Goal: Transaction & Acquisition: Book appointment/travel/reservation

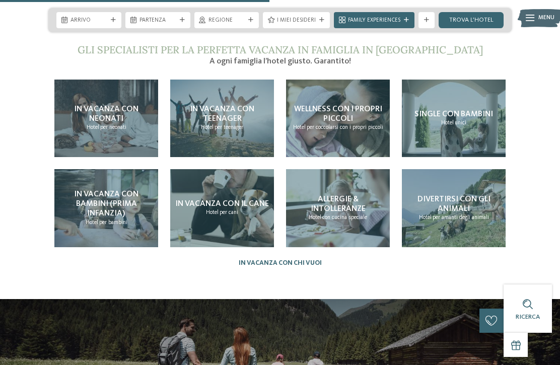
scroll to position [1724, 0]
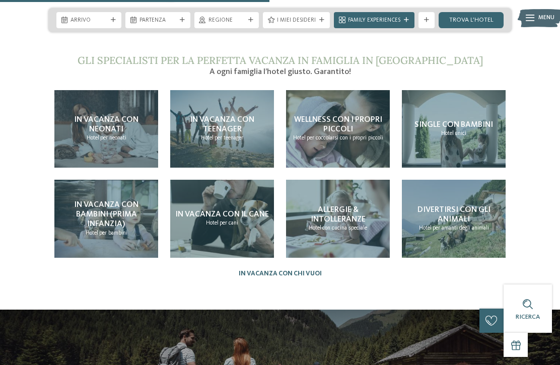
click at [93, 212] on span "In vacanza con bambini (prima infanzia)" at bounding box center [106, 214] width 64 height 27
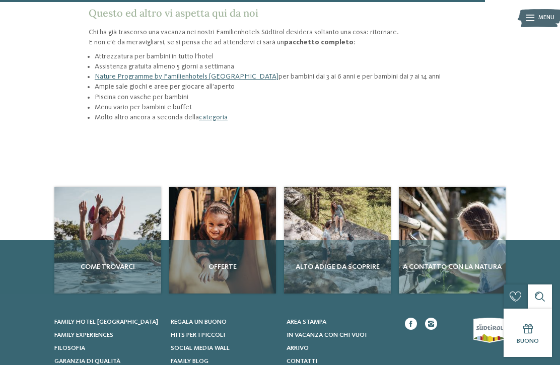
scroll to position [1154, 0]
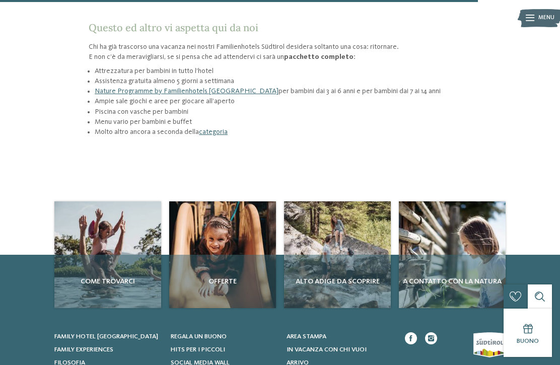
click at [230, 255] on div "Offerte" at bounding box center [222, 281] width 107 height 53
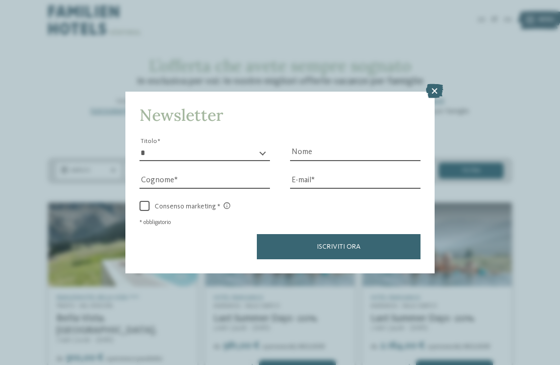
click at [426, 84] on icon at bounding box center [434, 91] width 17 height 14
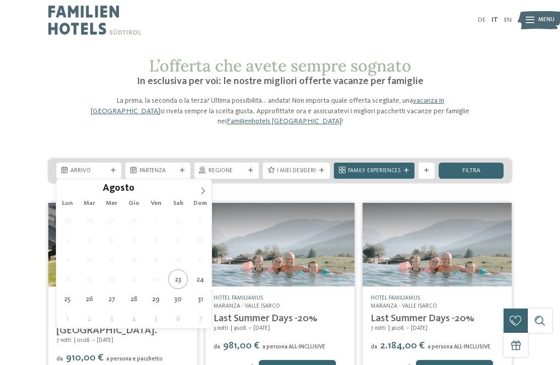
click at [203, 191] on icon at bounding box center [202, 190] width 7 height 7
click at [202, 189] on icon at bounding box center [203, 190] width 4 height 7
click at [203, 188] on icon at bounding box center [202, 190] width 7 height 7
click at [207, 191] on span at bounding box center [202, 187] width 17 height 17
type div "20.12.2025"
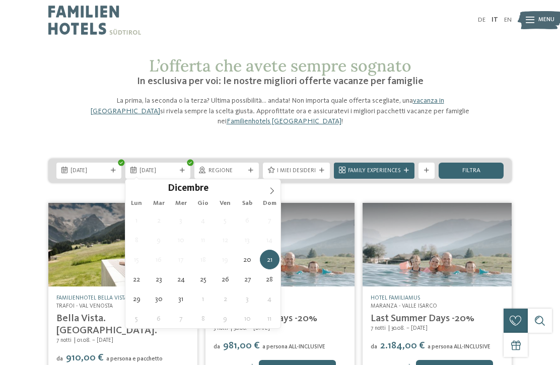
type div "28.12.2025"
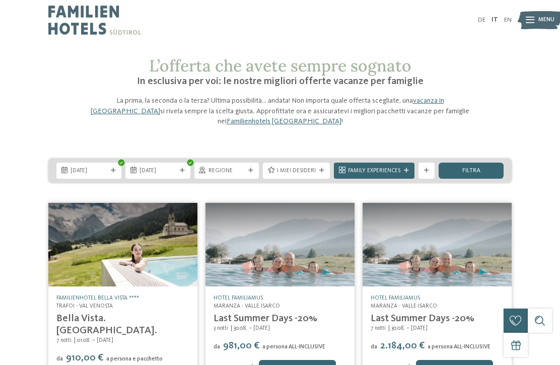
click at [233, 170] on span "Regione" at bounding box center [226, 171] width 37 height 8
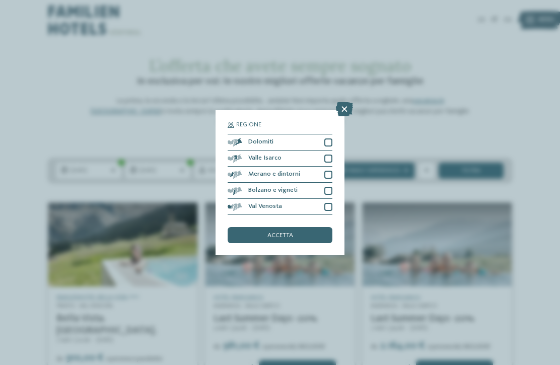
click at [329, 134] on div "Dolomiti" at bounding box center [279, 142] width 105 height 16
click at [308, 227] on div "accetta" at bounding box center [279, 235] width 105 height 16
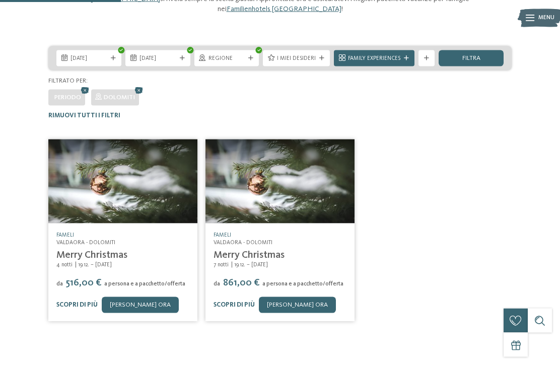
scroll to position [113, 0]
click at [277, 305] on link "[PERSON_NAME] ora" at bounding box center [297, 304] width 77 height 16
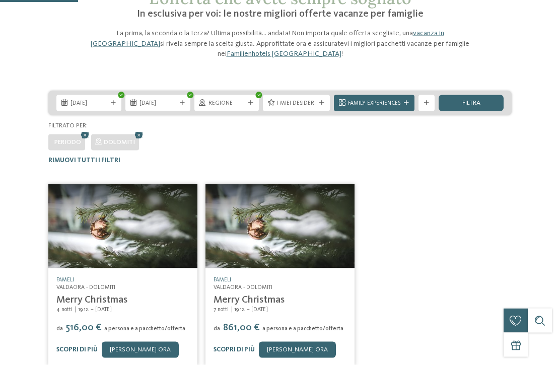
scroll to position [68, 0]
click at [229, 280] on link "Fameli" at bounding box center [222, 279] width 18 height 6
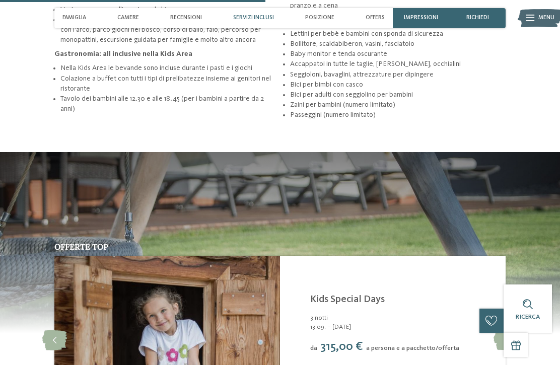
scroll to position [1319, 0]
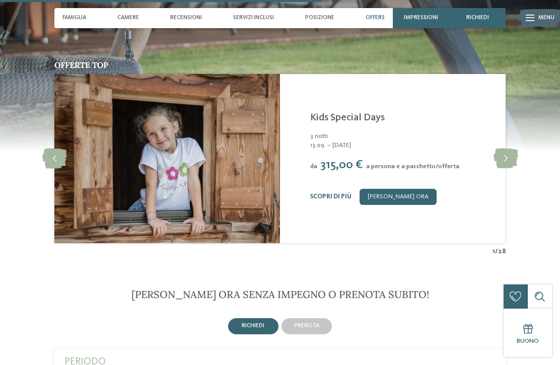
scroll to position [1508, 0]
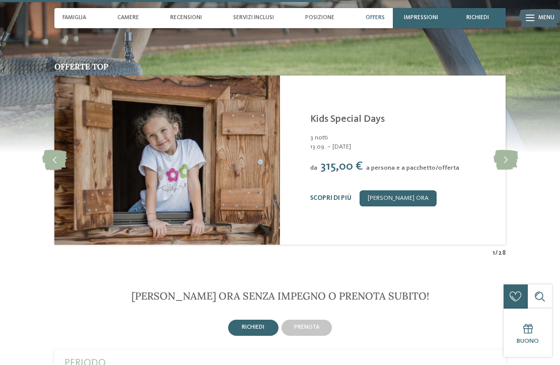
click at [505, 160] on icon at bounding box center [505, 160] width 25 height 20
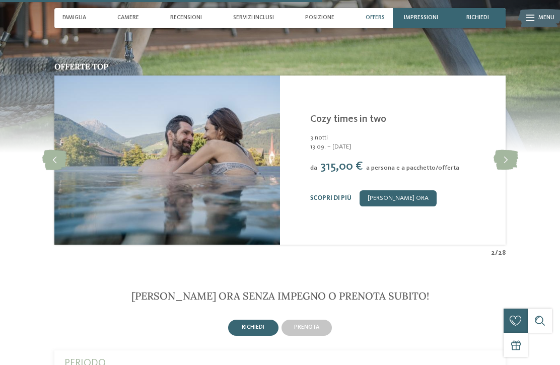
click at [506, 156] on icon at bounding box center [505, 160] width 25 height 20
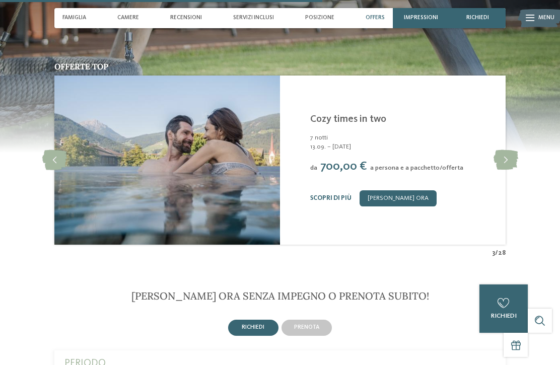
click at [508, 157] on icon at bounding box center [505, 160] width 25 height 20
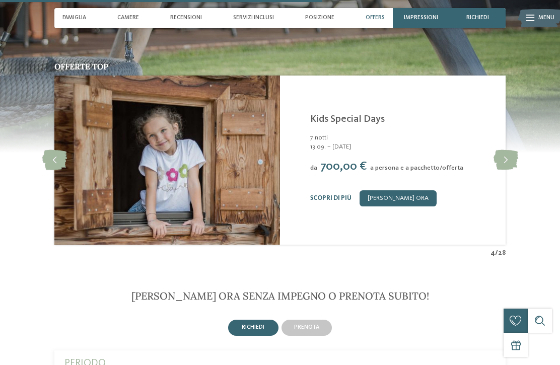
click at [505, 158] on icon at bounding box center [505, 160] width 25 height 20
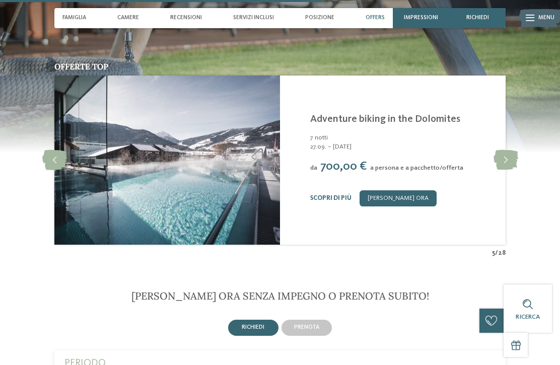
click at [506, 160] on icon at bounding box center [505, 160] width 25 height 20
click at [505, 161] on icon at bounding box center [505, 160] width 25 height 20
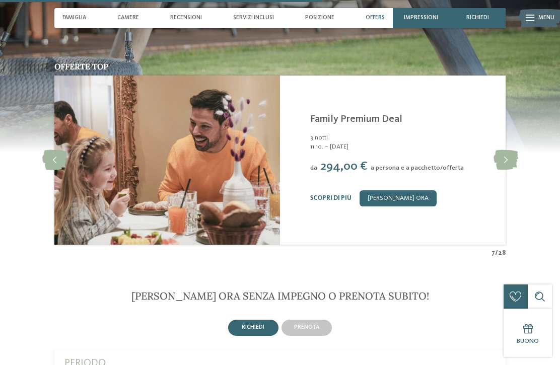
click at [501, 138] on div "Fameli Valdaora - Dolomiti Family Premium Deal 3 notti 11.10. – 26.10.2025 da 2…" at bounding box center [392, 159] width 225 height 169
click at [507, 159] on icon at bounding box center [505, 160] width 25 height 20
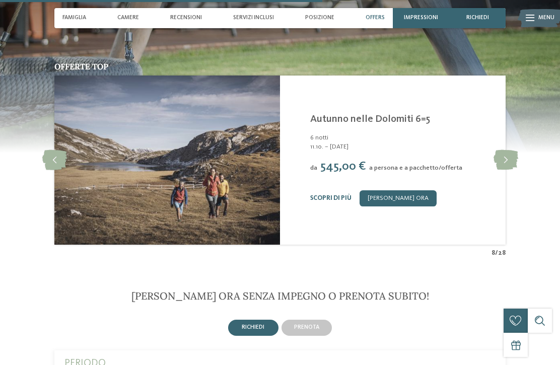
click at [506, 159] on icon at bounding box center [505, 160] width 25 height 20
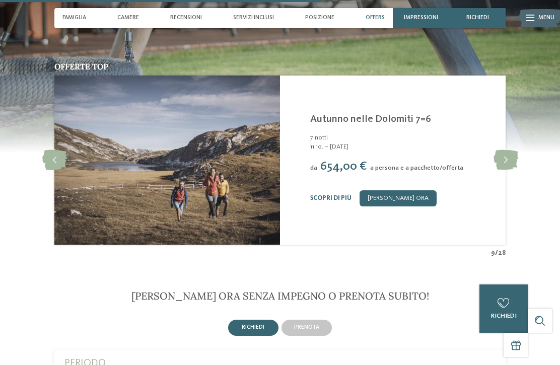
click at [506, 161] on icon at bounding box center [505, 160] width 25 height 20
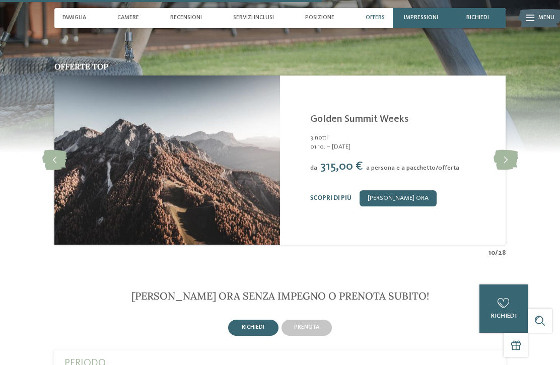
click at [507, 163] on icon at bounding box center [505, 160] width 25 height 20
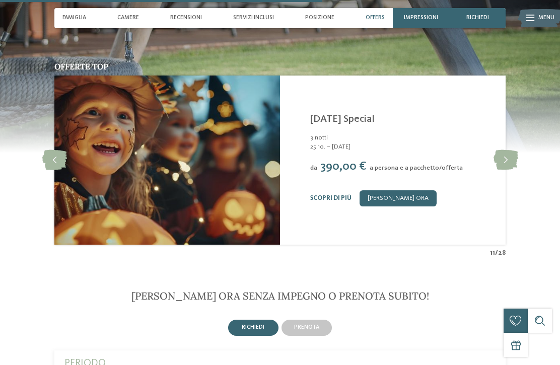
click at [504, 161] on icon at bounding box center [505, 160] width 25 height 20
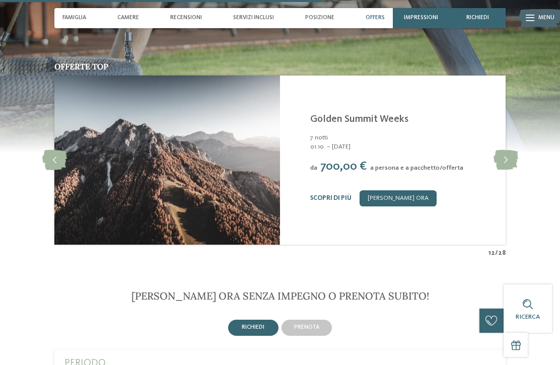
click at [504, 160] on icon at bounding box center [505, 160] width 25 height 20
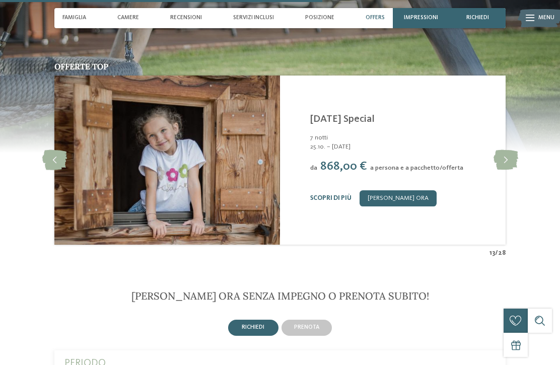
click at [505, 159] on icon at bounding box center [505, 160] width 25 height 20
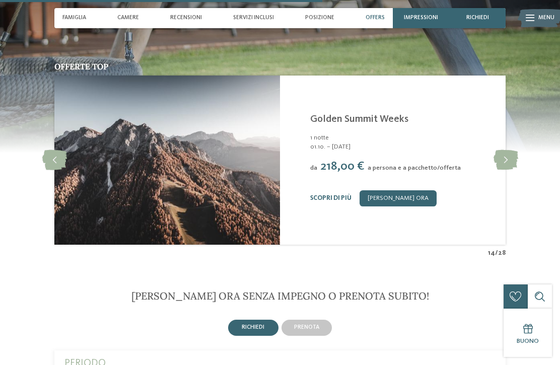
click at [504, 161] on icon at bounding box center [505, 160] width 25 height 20
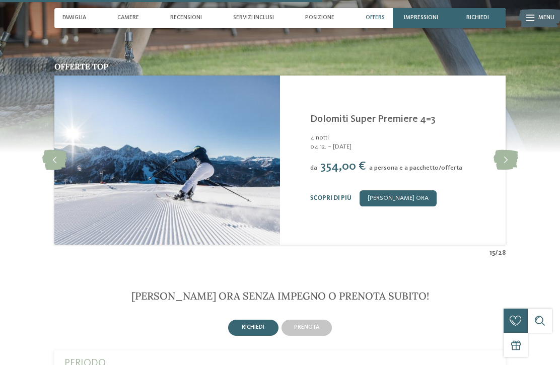
click at [504, 164] on icon at bounding box center [505, 160] width 25 height 20
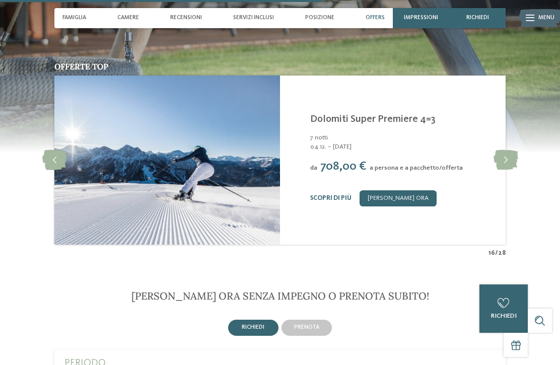
click at [507, 161] on icon at bounding box center [505, 160] width 25 height 20
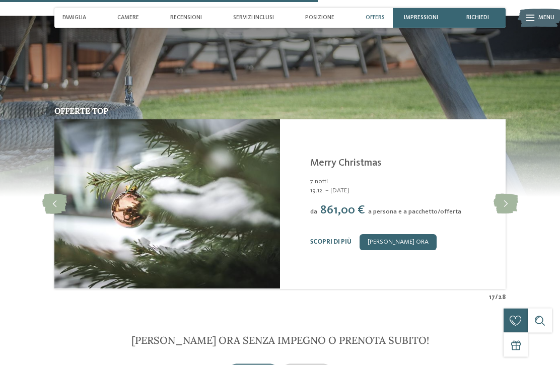
scroll to position [1463, 0]
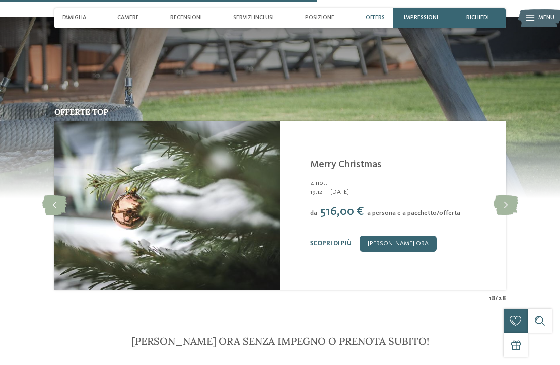
click at [49, 198] on icon at bounding box center [54, 205] width 25 height 20
click at [327, 244] on link "Scopri di più" at bounding box center [330, 243] width 41 height 7
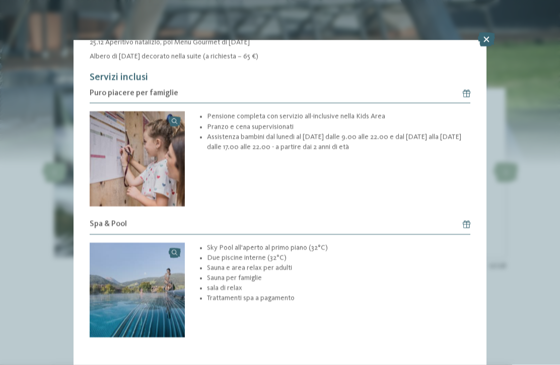
scroll to position [345, 0]
click at [483, 38] on icon at bounding box center [486, 40] width 17 height 14
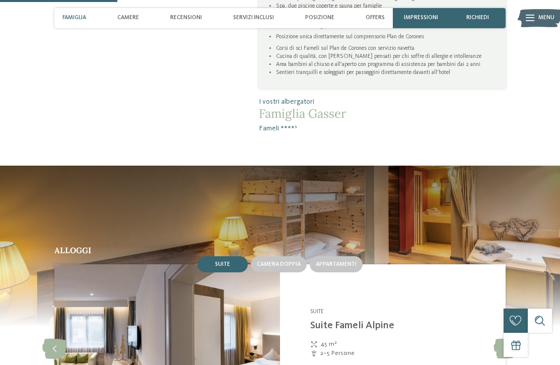
scroll to position [552, 0]
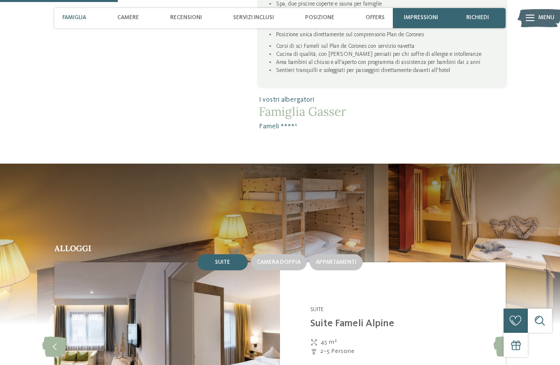
click at [316, 14] on div "Posizione" at bounding box center [319, 18] width 37 height 20
click at [320, 19] on span "Posizione" at bounding box center [319, 18] width 29 height 7
click at [322, 18] on span "Posizione" at bounding box center [319, 18] width 29 height 7
click at [317, 16] on span "Posizione" at bounding box center [319, 18] width 29 height 7
click at [324, 14] on div "Posizione" at bounding box center [319, 18] width 37 height 20
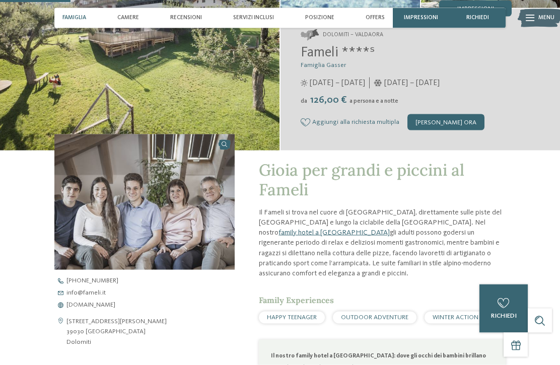
scroll to position [0, 0]
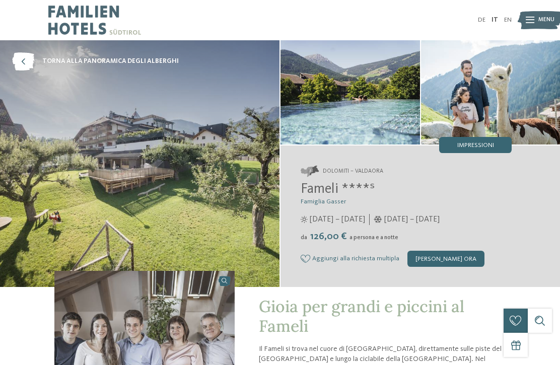
click at [535, 20] on img at bounding box center [539, 20] width 44 height 22
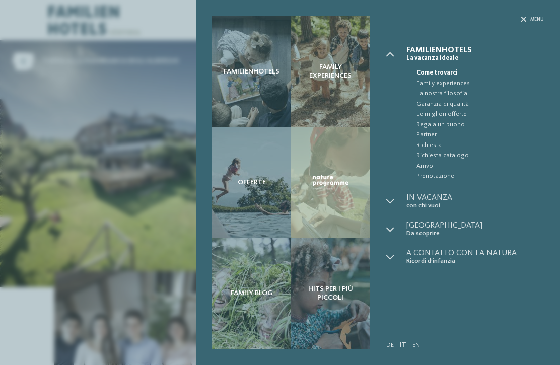
click at [530, 18] on span "Menu" at bounding box center [537, 19] width 14 height 7
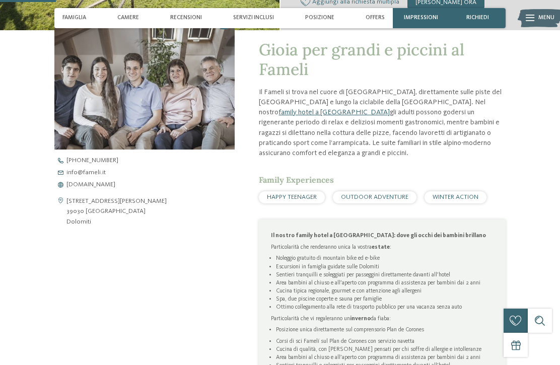
scroll to position [255, 0]
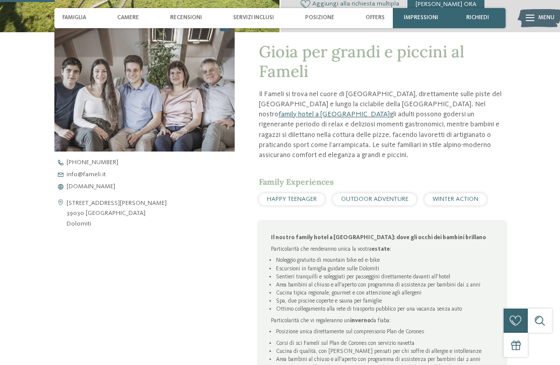
click at [84, 190] on span "www.fameli.it" at bounding box center [90, 187] width 49 height 7
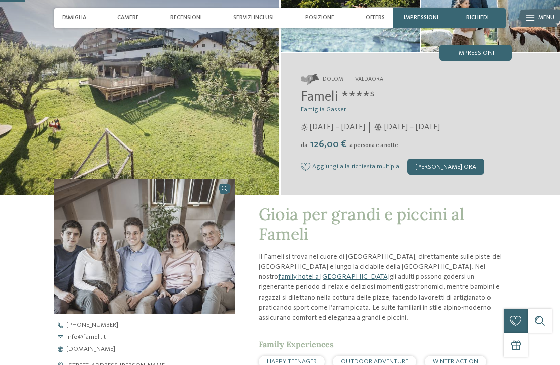
scroll to position [0, 0]
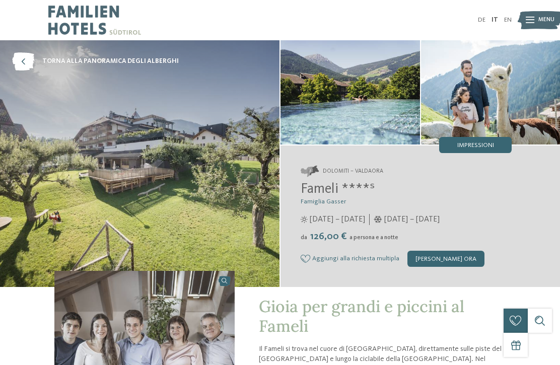
click at [24, 59] on icon at bounding box center [23, 61] width 22 height 18
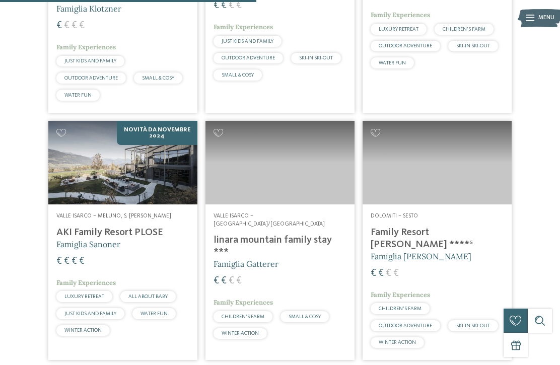
scroll to position [1166, 0]
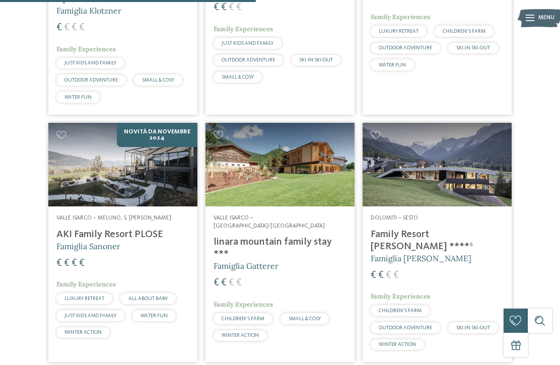
click at [422, 206] on div "Dolomiti – Sesto Family Resort Rainer ****ˢ Famiglia Rainer € € € € Family Expe…" at bounding box center [436, 284] width 149 height 156
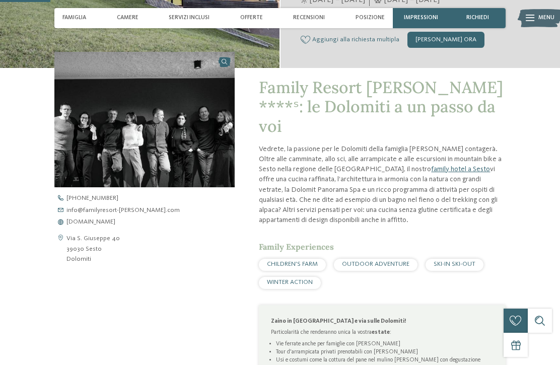
scroll to position [243, 0]
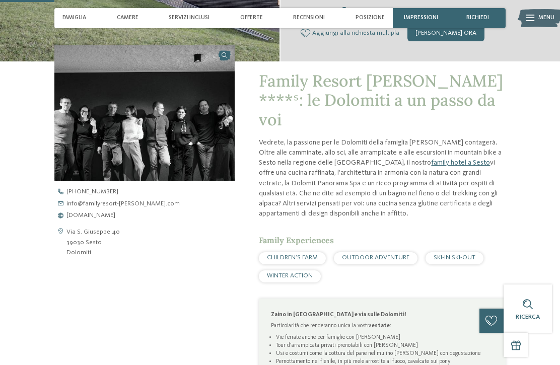
click at [81, 212] on span "www.familyresort-rainer.com" at bounding box center [90, 215] width 49 height 7
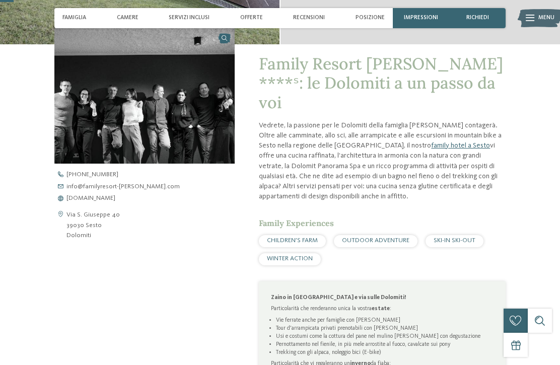
scroll to position [0, 0]
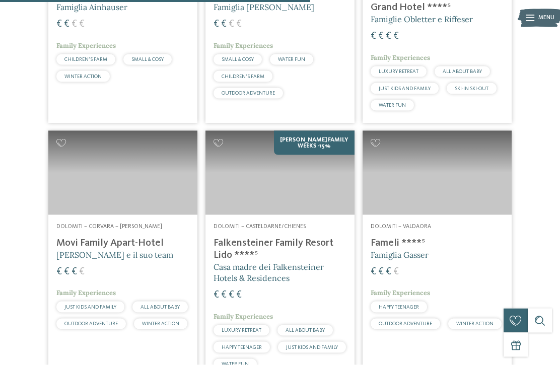
scroll to position [1392, 0]
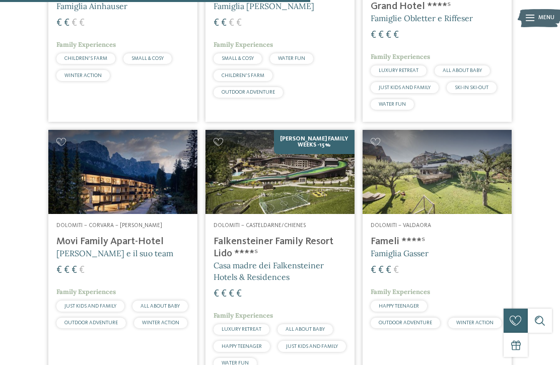
click at [86, 236] on h4 "Movi Family Apart-Hotel" at bounding box center [122, 242] width 133 height 12
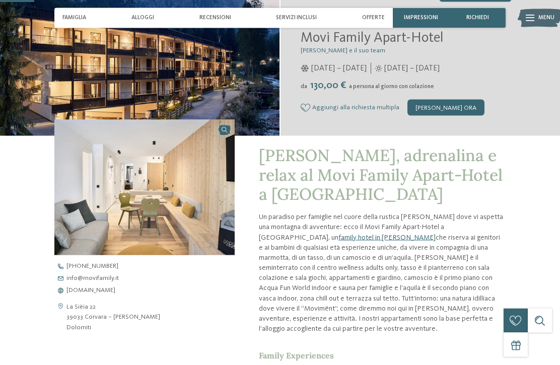
scroll to position [187, 0]
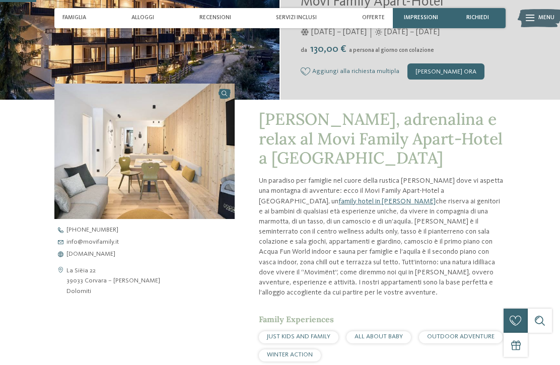
click at [82, 258] on span "[DOMAIN_NAME]" at bounding box center [90, 254] width 49 height 7
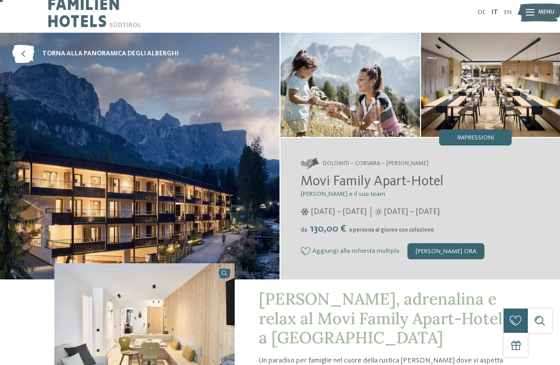
scroll to position [0, 0]
